Goal: Task Accomplishment & Management: Use online tool/utility

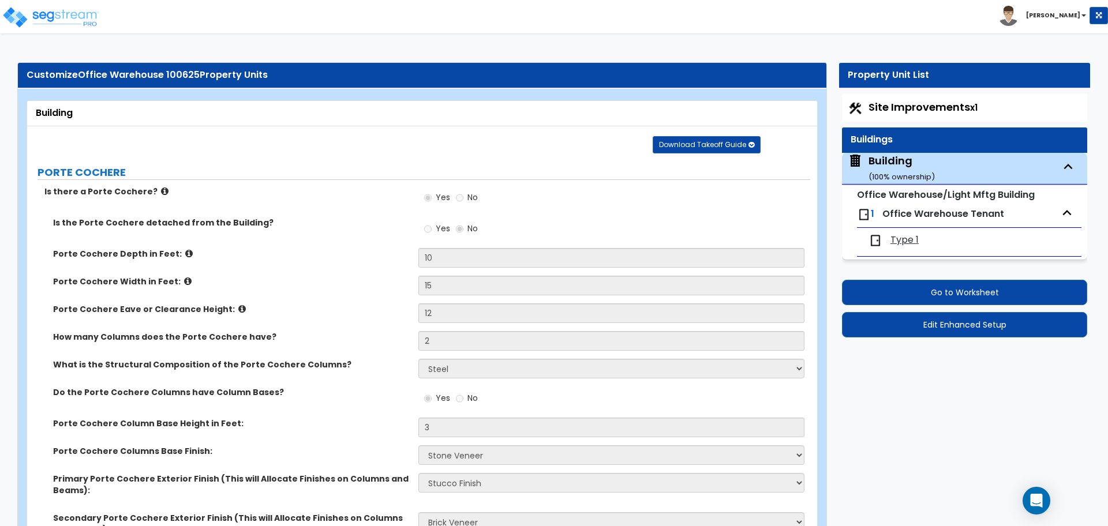
select select "2"
select select "5"
select select "2"
select select "4"
select select "1"
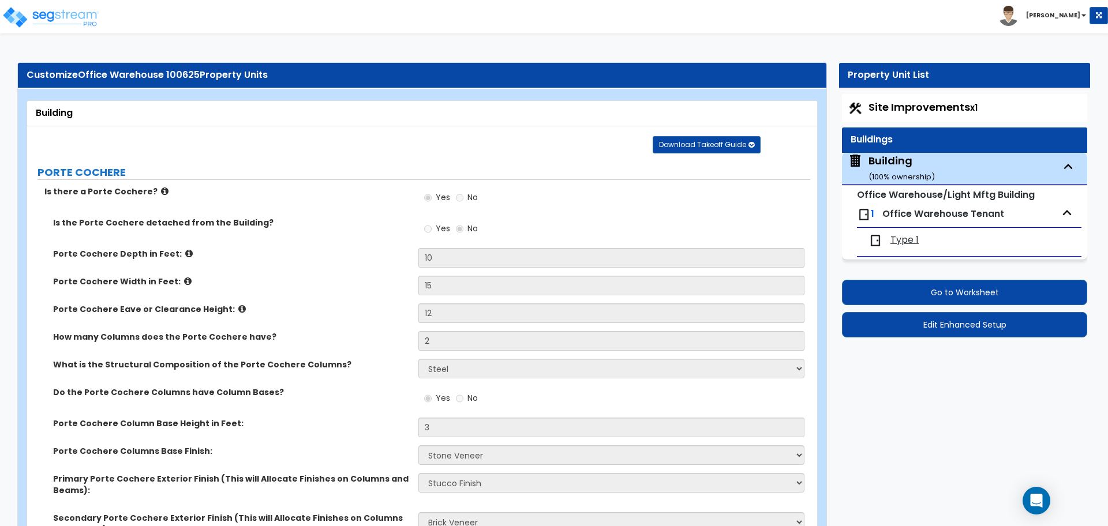
select select "1"
select select "2"
select select "3"
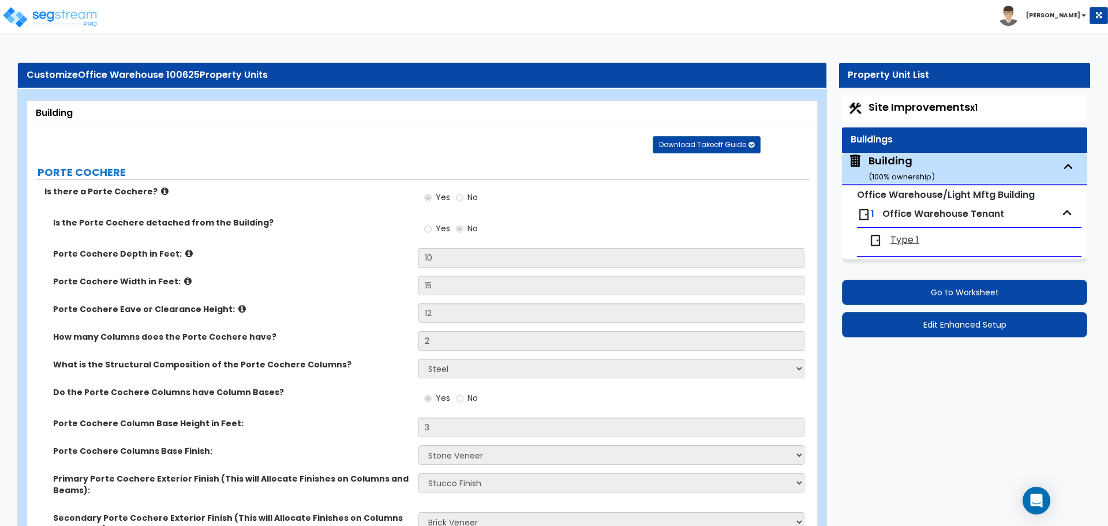
select select "7"
select select "8"
select select "6"
select select "3"
select select "1"
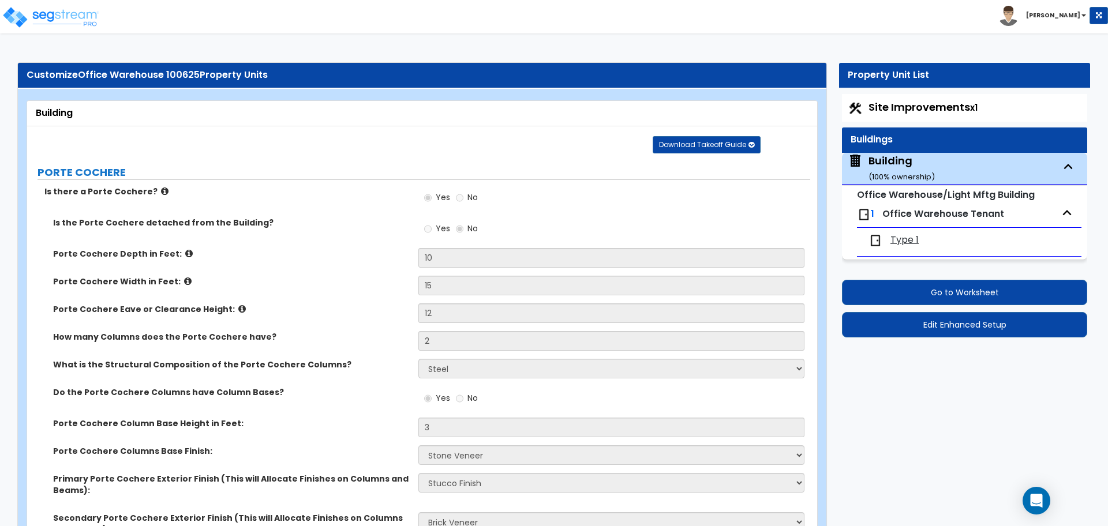
select select "4"
select select "1"
select select "3"
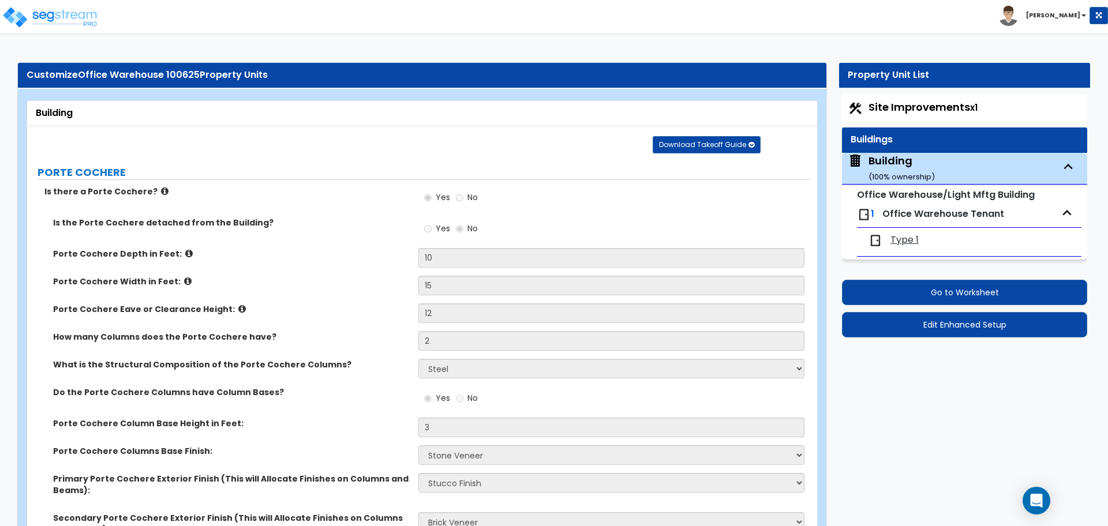
select select "3"
select select "4"
select select "3"
select select "4"
select select "3"
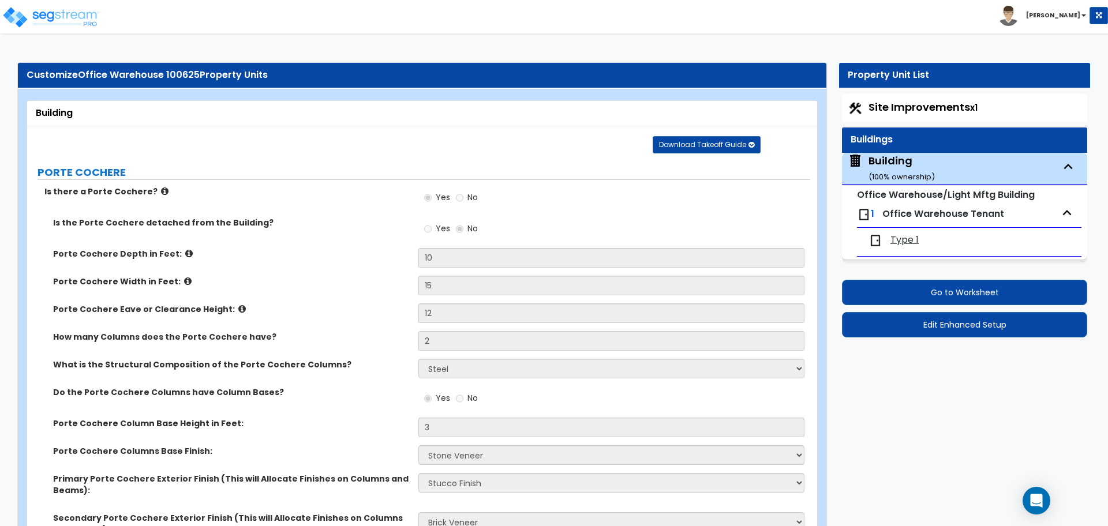
select select "2"
select select "3"
select select "2"
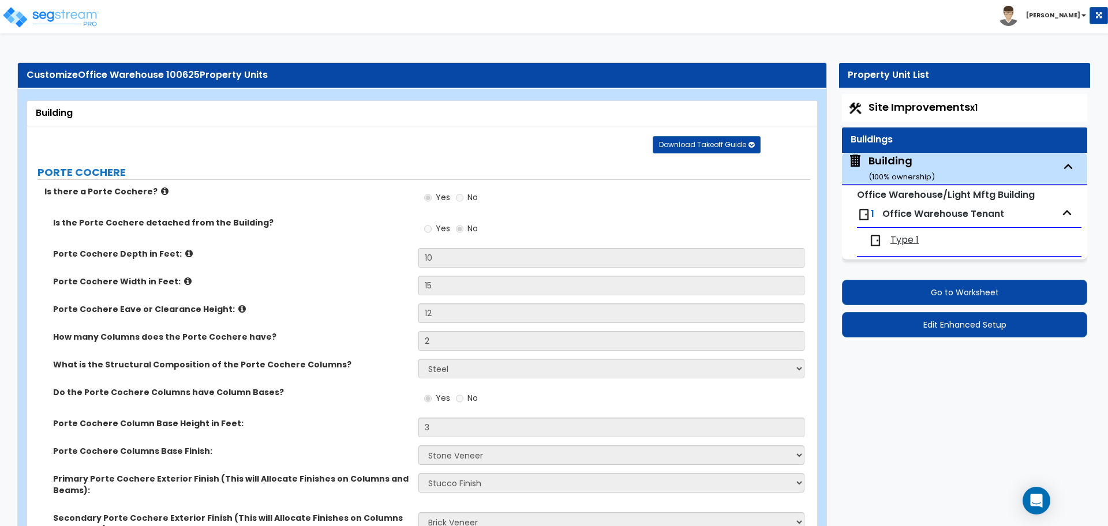
select select "1"
select select "2"
select select "1"
select select "7"
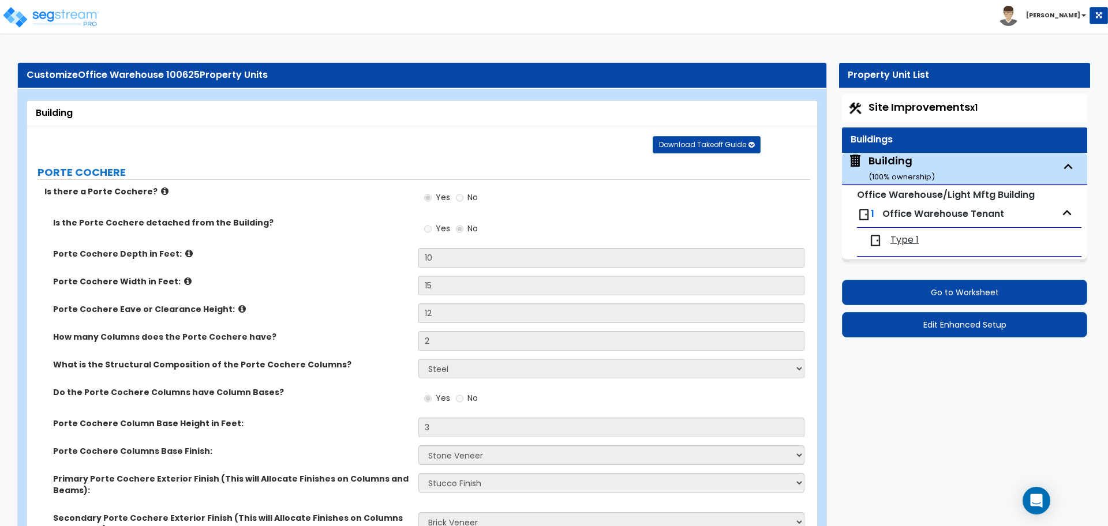
select select "1"
select select "8"
select select "1"
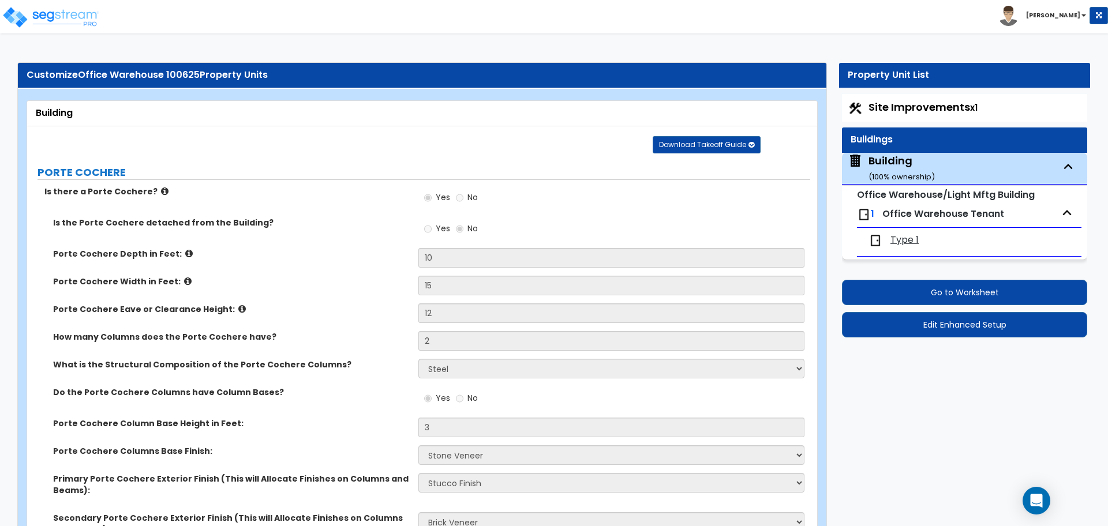
select select "2"
select select "1"
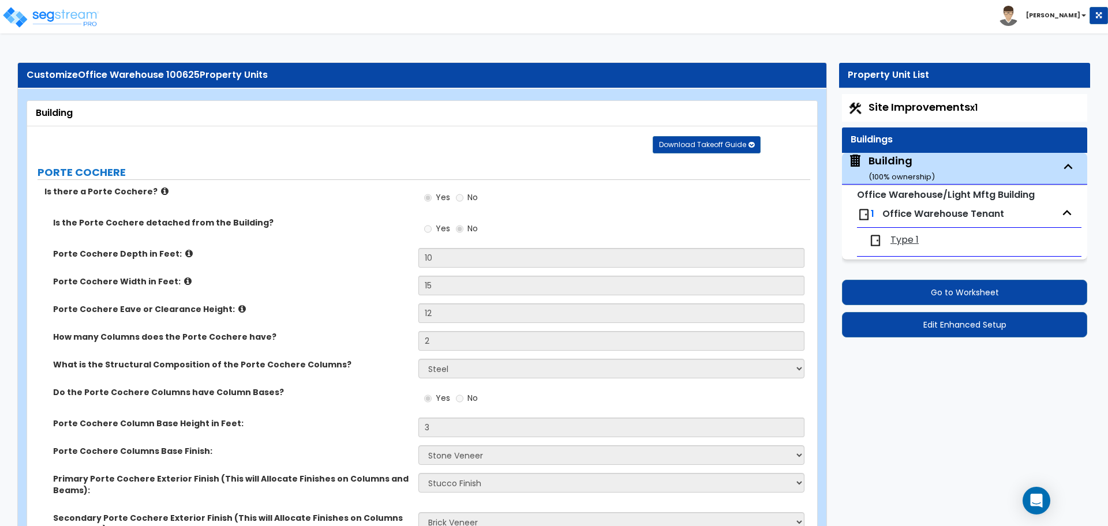
select select "1"
select select "2"
select select "3"
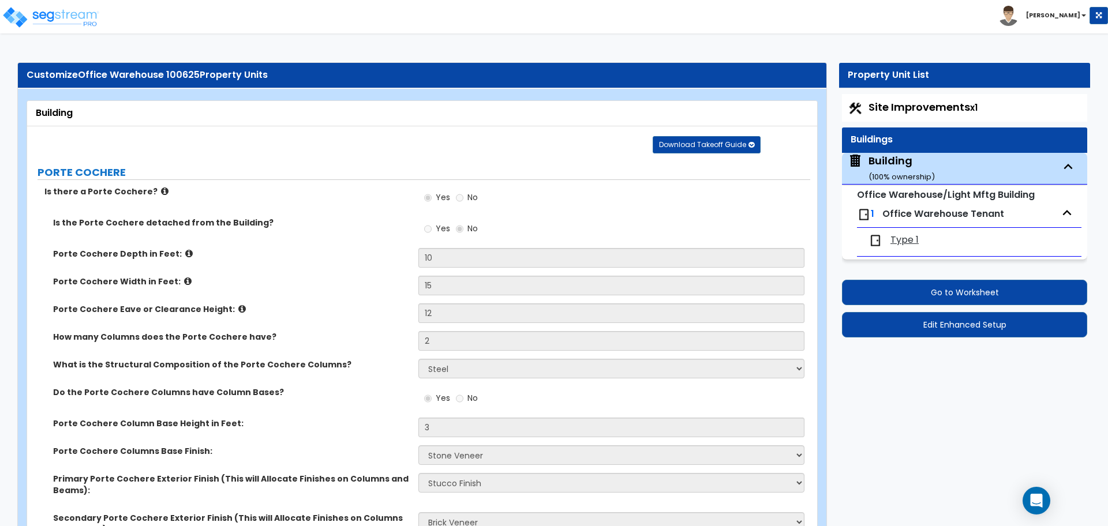
select select "2"
select select "3"
select select "7"
select select "2"
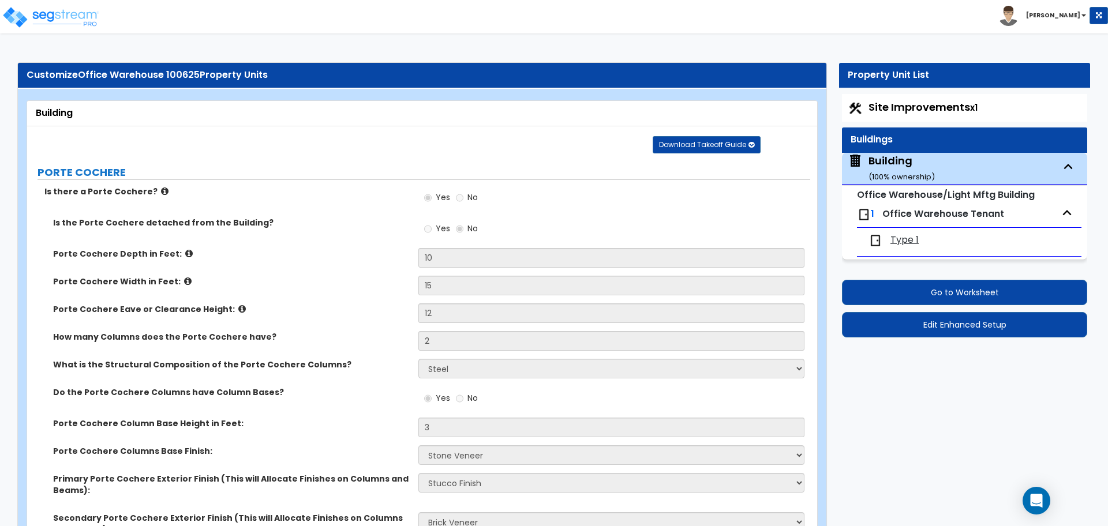
select select "5"
select select "2"
select select "3"
select select "1"
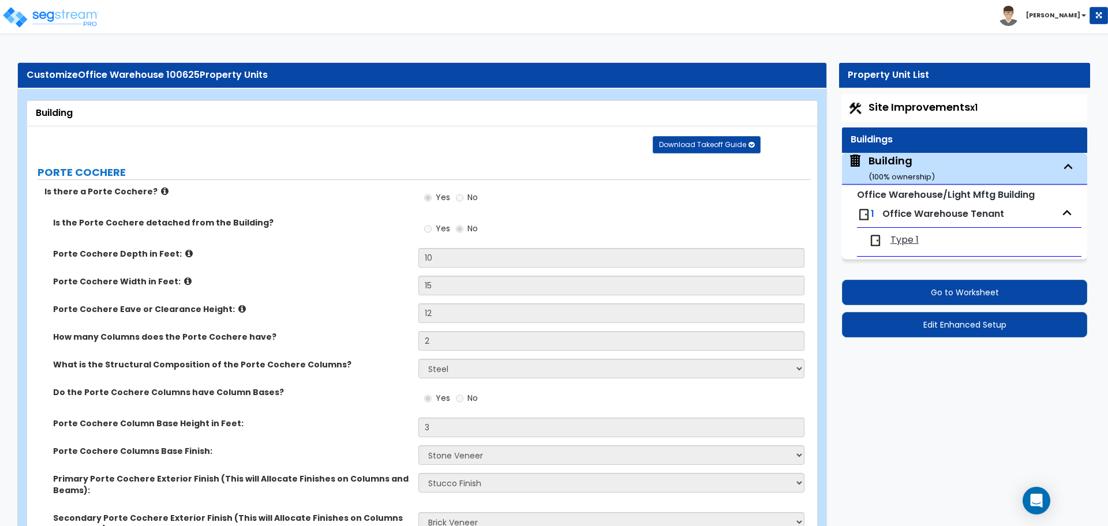
select select "5"
